Goal: Navigation & Orientation: Find specific page/section

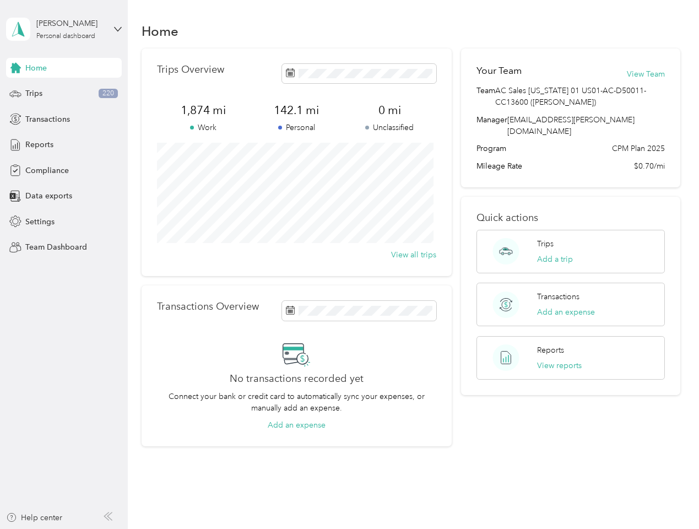
click at [349, 265] on div "Trips Overview 1,874 mi Work 142.1 mi Personal 0 mi Unclassified View all trips" at bounding box center [297, 163] width 310 height 228
click at [64, 29] on div "[PERSON_NAME]" at bounding box center [70, 24] width 69 height 12
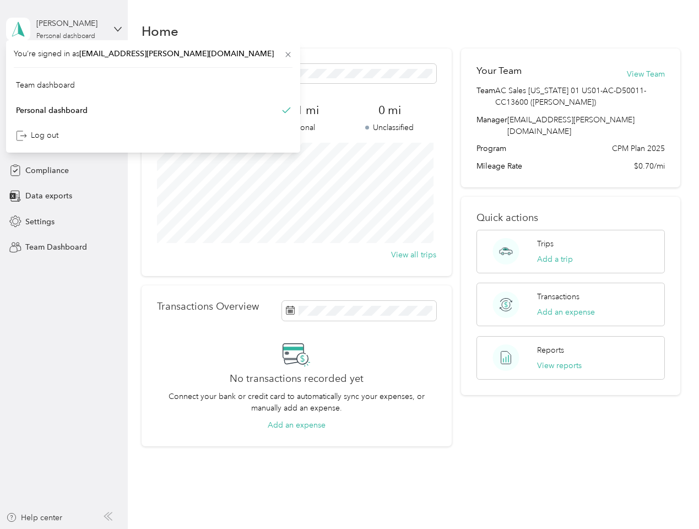
click at [64, 68] on div "You’re signed in as [EMAIL_ADDRESS][PERSON_NAME][DOMAIN_NAME] Team dashboard Pe…" at bounding box center [153, 96] width 294 height 112
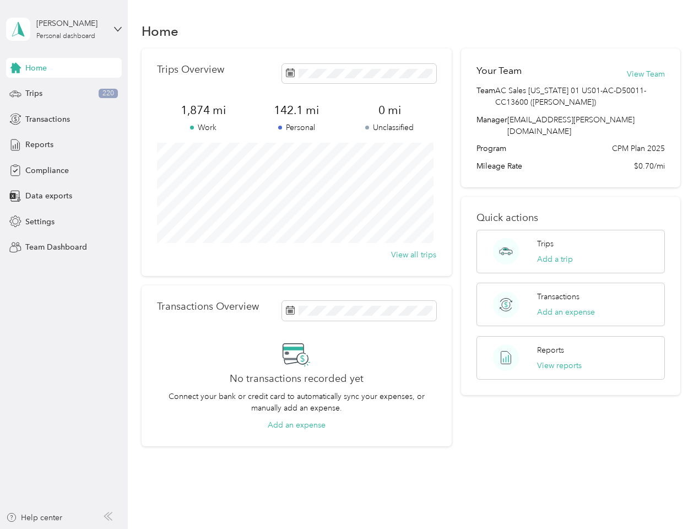
click at [15, 68] on div "You’re signed in as [EMAIL_ADDRESS][PERSON_NAME][DOMAIN_NAME] Team dashboard Pe…" at bounding box center [153, 96] width 294 height 112
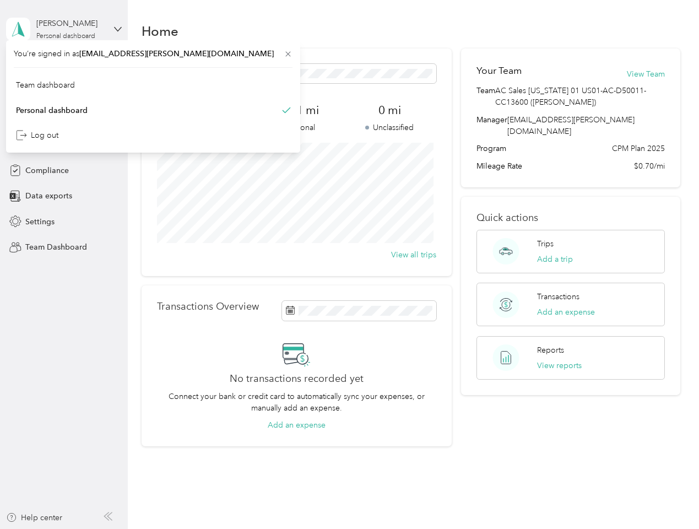
click at [64, 94] on div "Trips 220" at bounding box center [64, 94] width 116 height 20
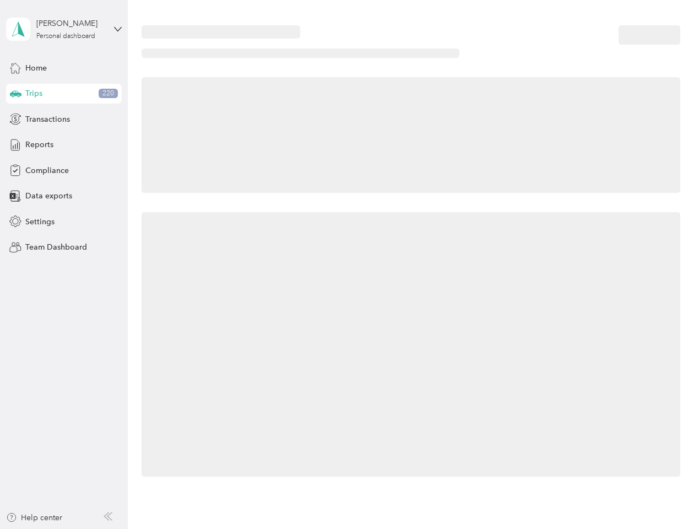
click at [15, 94] on icon at bounding box center [16, 93] width 12 height 6
click at [64, 119] on span "Transactions" at bounding box center [47, 120] width 45 height 12
click at [15, 119] on icon at bounding box center [15, 119] width 12 height 12
click at [64, 145] on div "Reports" at bounding box center [64, 145] width 116 height 20
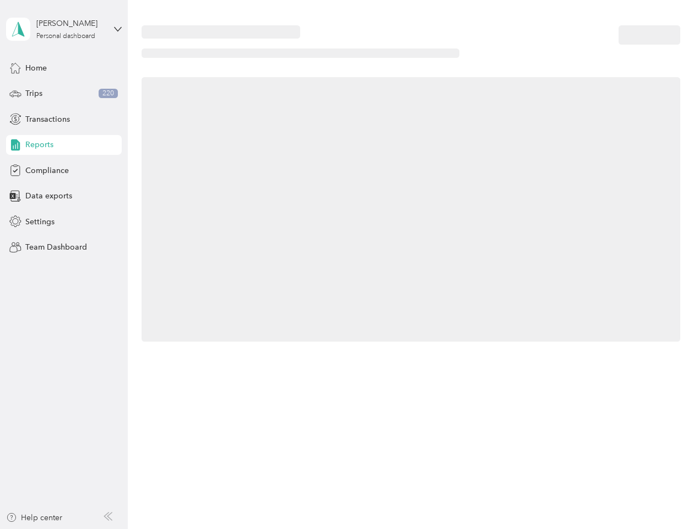
click at [15, 145] on icon at bounding box center [15, 145] width 12 height 12
